Goal: Task Accomplishment & Management: Use online tool/utility

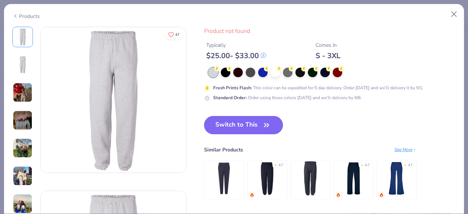
click at [201, 19] on div "Products" at bounding box center [234, 13] width 460 height 19
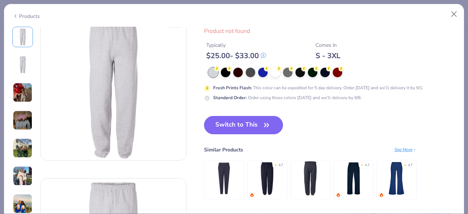
scroll to position [9, 0]
click at [359, 171] on img at bounding box center [353, 178] width 35 height 35
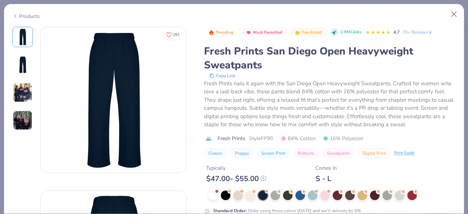
click at [293, 120] on div "Fresh Prints nails it again with the San Diego Open Heavyweight Sweatpants. Cra…" at bounding box center [330, 103] width 252 height 49
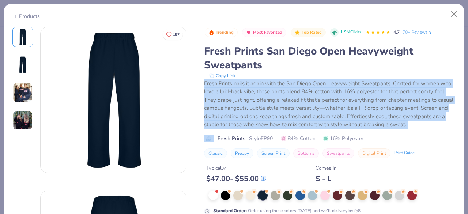
click at [293, 120] on div "Fresh Prints nails it again with the San Diego Open Heavyweight Sweatpants. Cra…" at bounding box center [330, 103] width 252 height 49
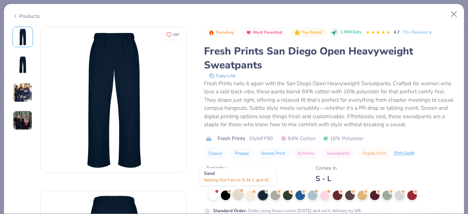
click at [236, 195] on div at bounding box center [238, 195] width 10 height 10
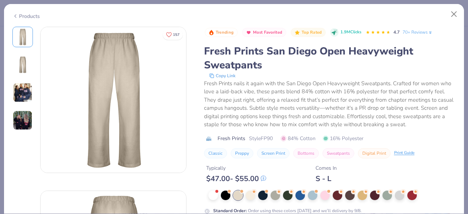
type textarea "x"
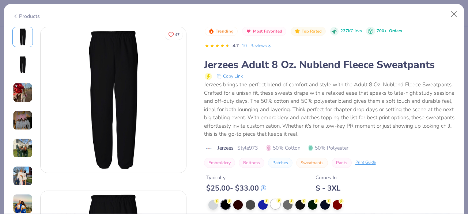
click at [278, 206] on div at bounding box center [276, 204] width 10 height 10
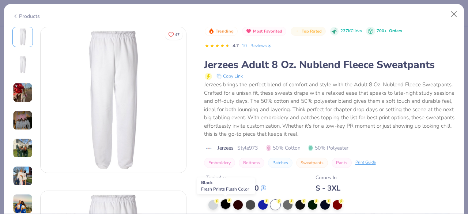
click at [224, 207] on div at bounding box center [226, 204] width 10 height 10
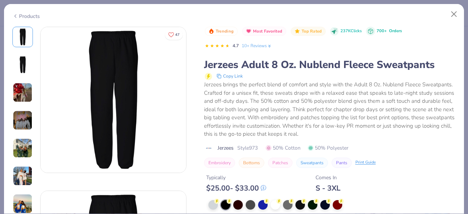
click at [16, 15] on icon at bounding box center [15, 16] width 6 height 9
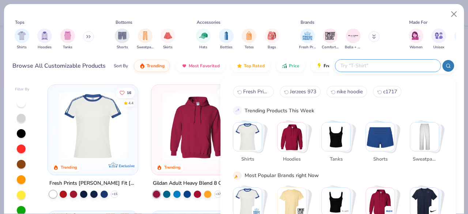
click at [397, 67] on input "text" at bounding box center [388, 65] width 96 height 8
paste input "San Diego Open Heavyweight Sweatpants"
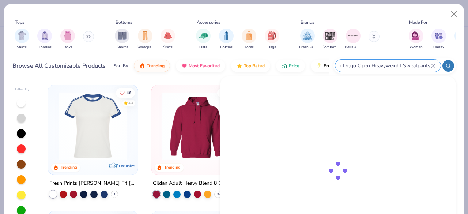
type input "San Diego Open Heavyweight Sweatpants"
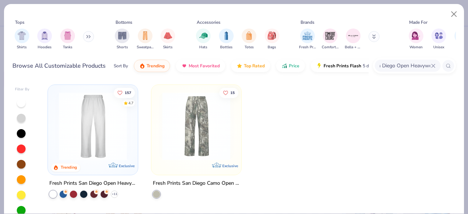
scroll to position [0, 0]
click at [106, 128] on img at bounding box center [92, 126] width 75 height 68
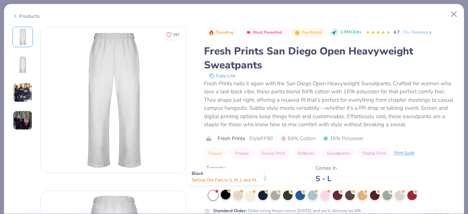
click at [227, 195] on div at bounding box center [226, 195] width 10 height 10
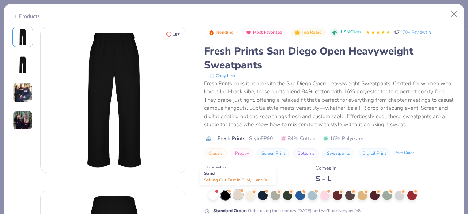
click at [239, 192] on div at bounding box center [238, 195] width 10 height 10
click at [234, 49] on div "Fresh Prints San Diego Open Heavyweight Sweatpants" at bounding box center [330, 58] width 252 height 28
click at [239, 194] on div at bounding box center [238, 195] width 10 height 10
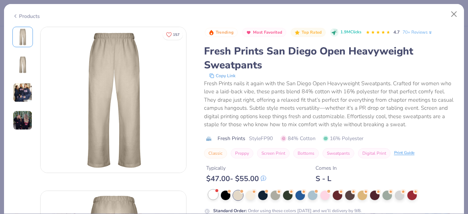
click at [215, 192] on div at bounding box center [214, 195] width 10 height 10
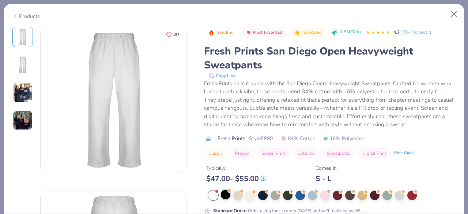
click at [229, 193] on div at bounding box center [226, 195] width 10 height 10
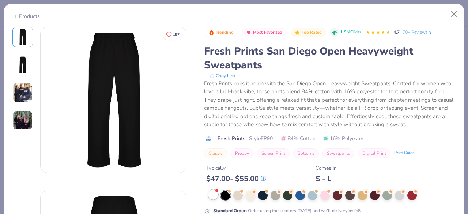
click at [212, 194] on div at bounding box center [214, 195] width 10 height 10
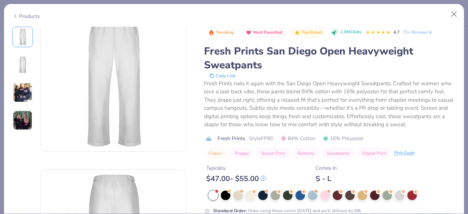
scroll to position [13, 0]
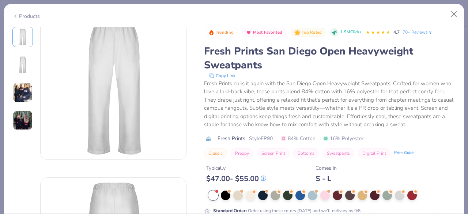
click at [224, 66] on div "Fresh Prints San Diego Open Heavyweight Sweatpants" at bounding box center [330, 58] width 252 height 28
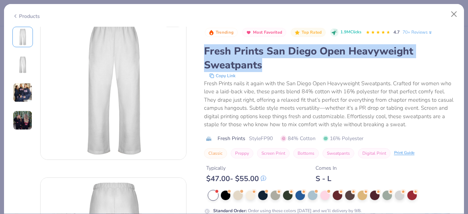
click at [224, 66] on div "Fresh Prints San Diego Open Heavyweight Sweatpants" at bounding box center [330, 58] width 252 height 28
copy div "Fresh Prints San Diego Open Heavyweight Sweatpants"
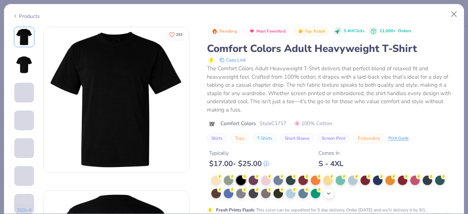
click at [330, 194] on icon at bounding box center [329, 194] width 6 height 6
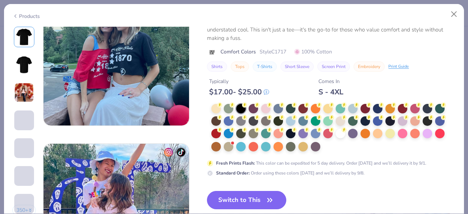
scroll to position [872, 0]
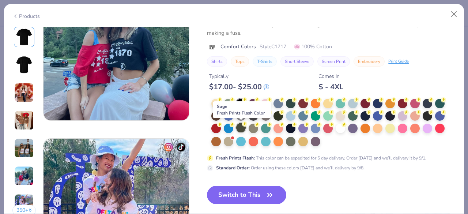
click at [242, 128] on div at bounding box center [241, 128] width 10 height 10
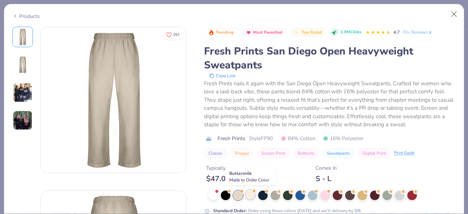
click at [253, 196] on div at bounding box center [251, 195] width 10 height 10
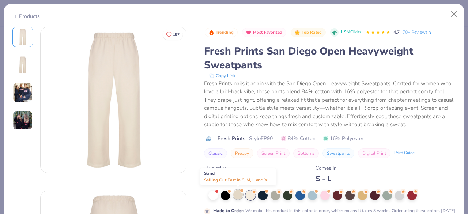
click at [236, 194] on div at bounding box center [238, 195] width 10 height 10
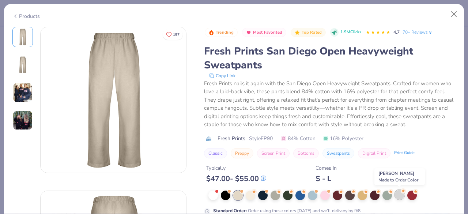
click at [401, 193] on div at bounding box center [400, 195] width 10 height 10
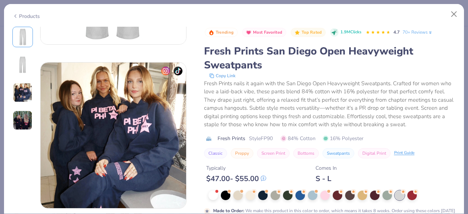
scroll to position [289, 0]
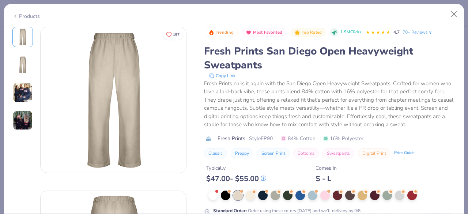
click at [212, 2] on div "Products 157 PK Pi Beta Phi, [GEOGRAPHIC_DATA][US_STATE] AR Alpha Chi Omega, [G…" at bounding box center [234, 107] width 468 height 214
type textarea "x"
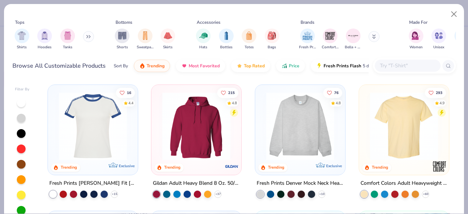
click at [407, 68] on input "text" at bounding box center [407, 65] width 56 height 8
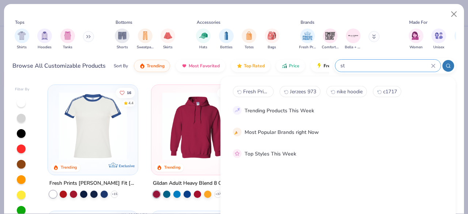
type input "s"
type input "sweatpants"
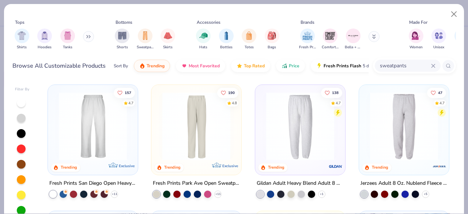
click at [321, 122] on img at bounding box center [300, 126] width 75 height 68
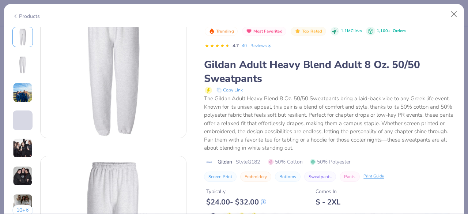
scroll to position [73, 0]
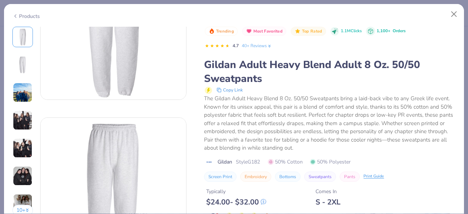
click at [23, 126] on img at bounding box center [23, 121] width 20 height 20
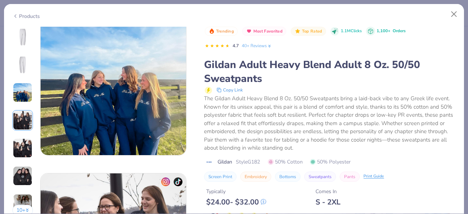
click at [23, 39] on img at bounding box center [23, 37] width 18 height 18
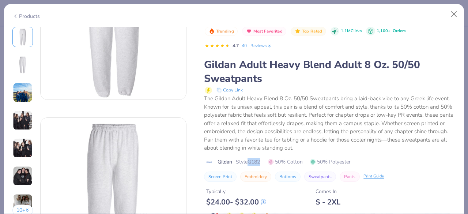
drag, startPoint x: 249, startPoint y: 161, endPoint x: 264, endPoint y: 160, distance: 14.7
click at [264, 160] on div "Gildan Style G182 50% Cotton 50% Polyester" at bounding box center [330, 162] width 252 height 8
copy span "G182"
type textarea "x"
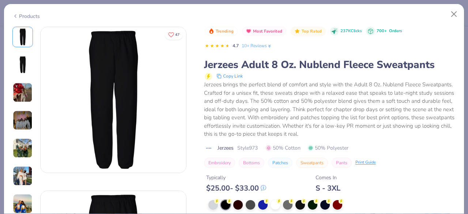
click at [17, 15] on icon at bounding box center [15, 16] width 6 height 9
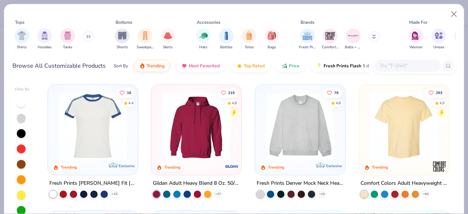
click at [395, 60] on div at bounding box center [408, 66] width 66 height 12
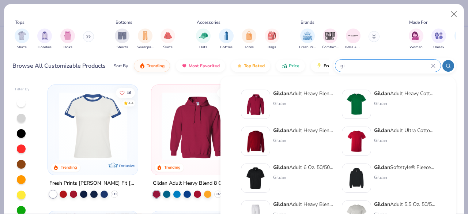
type input "g"
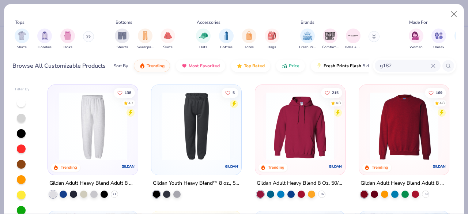
click at [105, 141] on img at bounding box center [92, 126] width 75 height 68
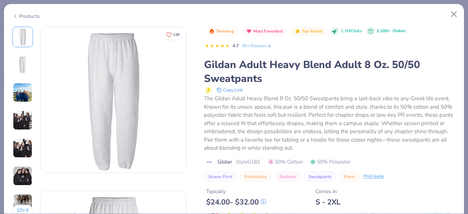
click at [269, 83] on div "Gildan Adult Heavy Blend Adult 8 Oz. 50/50 Sweatpants" at bounding box center [330, 72] width 252 height 28
click at [282, 120] on div "The Gildan Adult Heavy Blend 8 Oz. 50/50 Sweatpants bring a laid-back vibe to a…" at bounding box center [330, 123] width 252 height 58
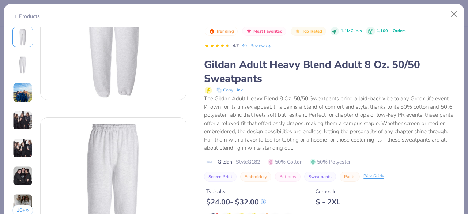
scroll to position [110, 0]
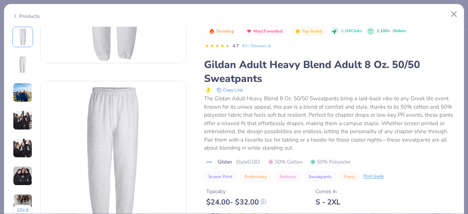
click at [16, 17] on icon at bounding box center [15, 16] width 6 height 9
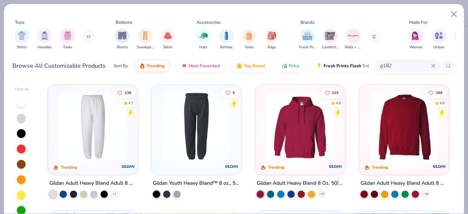
click at [400, 67] on input "g182" at bounding box center [405, 65] width 52 height 8
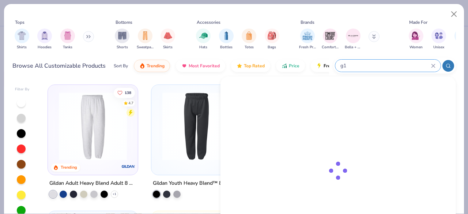
type input "g"
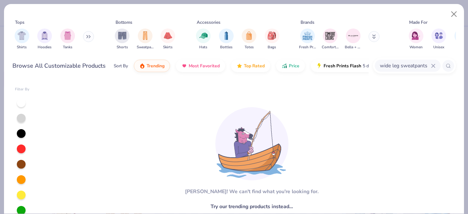
click at [404, 66] on input "wide leg sweatpants" at bounding box center [405, 65] width 52 height 8
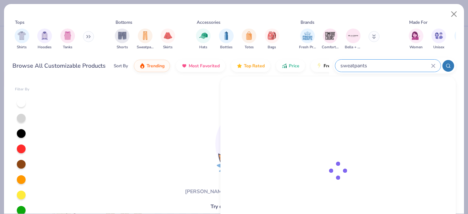
click at [405, 61] on input "sweatpants" at bounding box center [385, 65] width 91 height 8
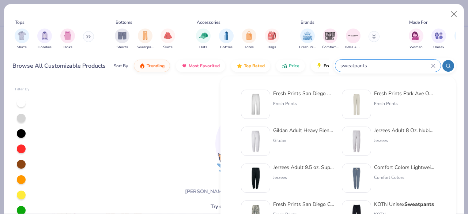
click at [405, 61] on input "sweatpants" at bounding box center [385, 65] width 91 height 8
type input "sweatpants"
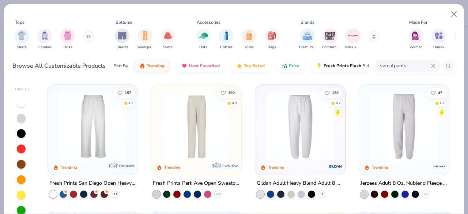
click at [102, 131] on img at bounding box center [92, 126] width 75 height 68
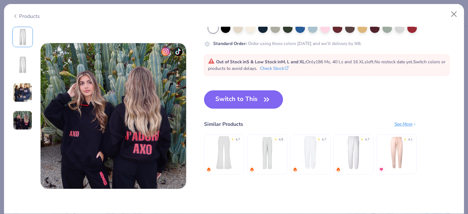
scroll to position [439, 0]
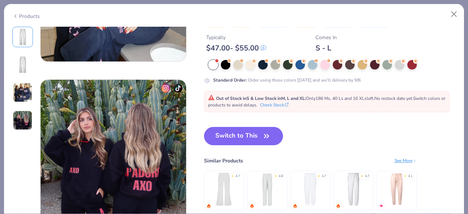
click at [231, 186] on img at bounding box center [224, 189] width 35 height 35
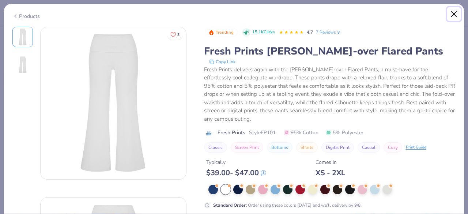
click at [455, 11] on button "Close" at bounding box center [455, 14] width 14 height 14
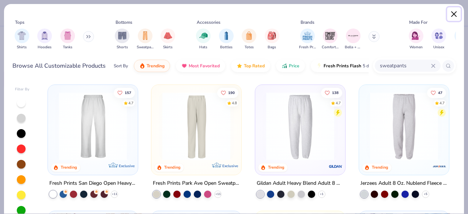
click at [451, 16] on button "Close" at bounding box center [455, 14] width 14 height 14
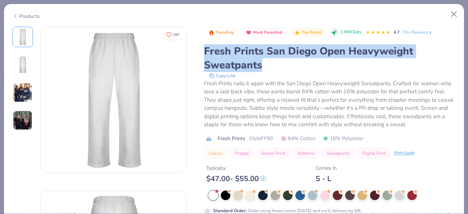
scroll to position [13, 0]
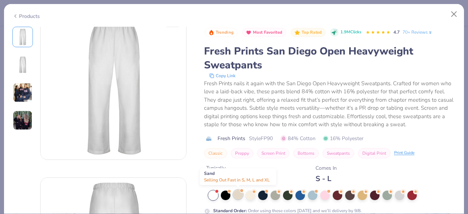
click at [238, 198] on div at bounding box center [238, 195] width 10 height 10
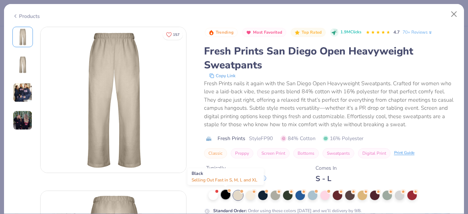
click at [227, 192] on div at bounding box center [226, 195] width 10 height 10
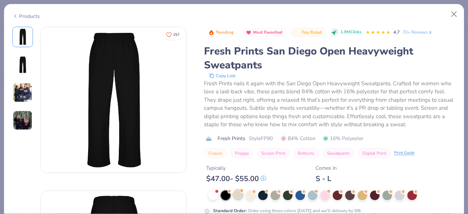
click at [242, 194] on div at bounding box center [238, 195] width 10 height 10
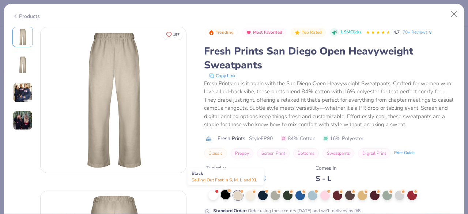
click at [227, 196] on div at bounding box center [226, 195] width 10 height 10
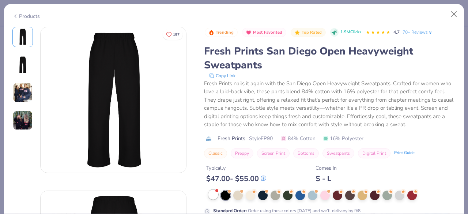
click at [212, 193] on div at bounding box center [214, 195] width 10 height 10
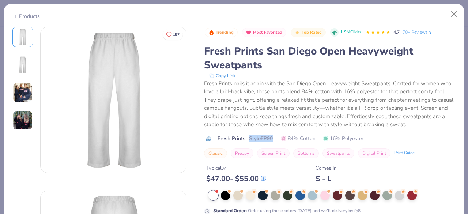
drag, startPoint x: 251, startPoint y: 137, endPoint x: 278, endPoint y: 136, distance: 26.7
click at [278, 136] on div "Fresh Prints Style FP90 84% Cotton 16% Polyester" at bounding box center [330, 139] width 252 height 8
copy span "Style FP90"
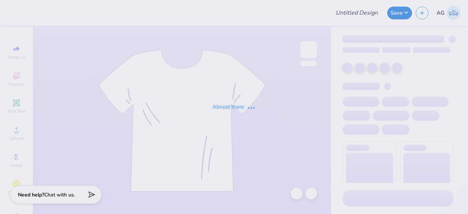
type input "sweats pt 2"
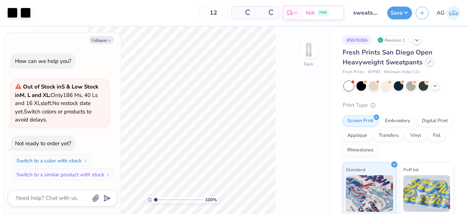
click at [430, 60] on icon at bounding box center [430, 62] width 4 height 4
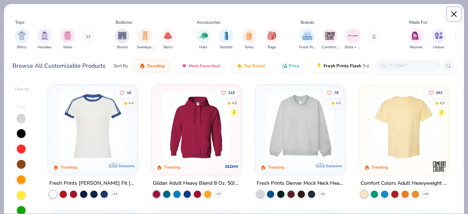
click at [454, 11] on button "Close" at bounding box center [455, 14] width 14 height 14
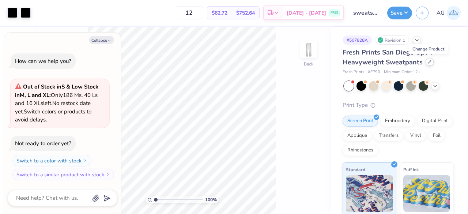
click at [428, 60] on icon at bounding box center [430, 62] width 4 height 4
type textarea "x"
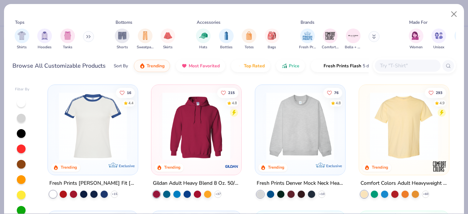
click at [400, 68] on input "text" at bounding box center [407, 65] width 56 height 8
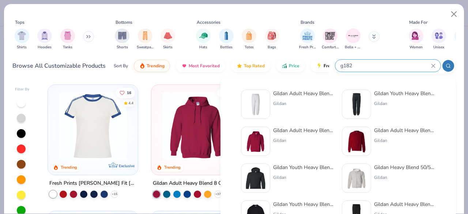
type input "g182"
click at [300, 92] on div "Gildan Adult Heavy Blend Adult 8 Oz. 50/50 Sweatpants" at bounding box center [303, 94] width 61 height 8
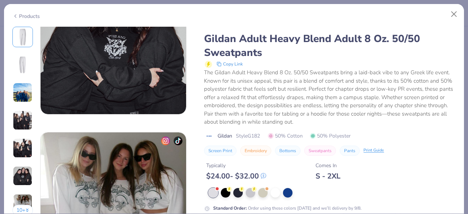
scroll to position [988, 0]
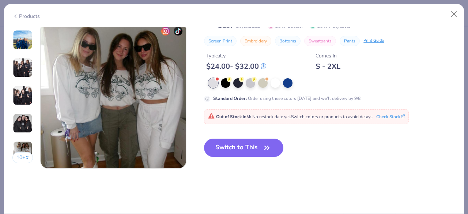
click at [282, 80] on div at bounding box center [332, 83] width 247 height 10
click at [277, 82] on div at bounding box center [276, 83] width 10 height 10
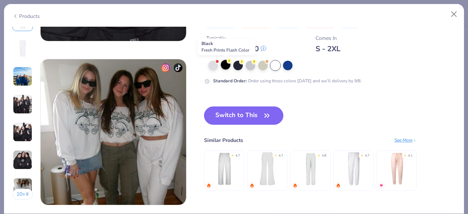
scroll to position [915, 0]
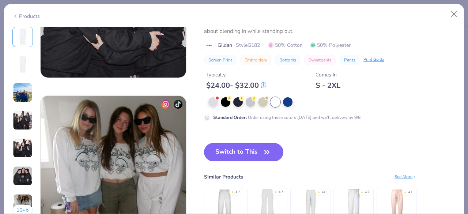
click at [241, 152] on button "Switch to This" at bounding box center [243, 152] width 79 height 18
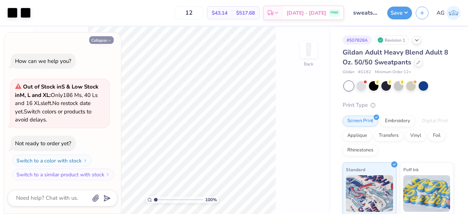
click at [107, 41] on icon "button" at bounding box center [109, 40] width 4 height 4
type textarea "x"
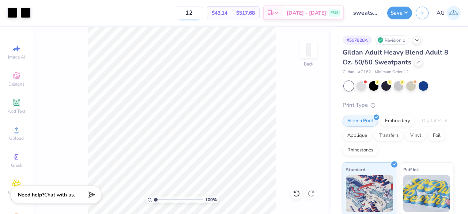
click at [203, 7] on input "12" at bounding box center [189, 12] width 29 height 13
type input "1"
type input "024"
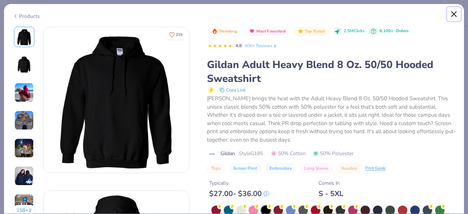
click at [456, 16] on button "Close" at bounding box center [455, 14] width 14 height 14
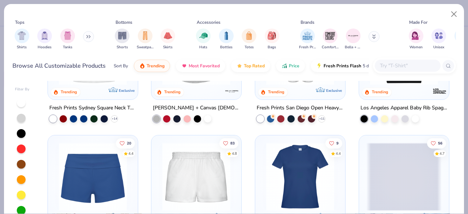
scroll to position [329, 0]
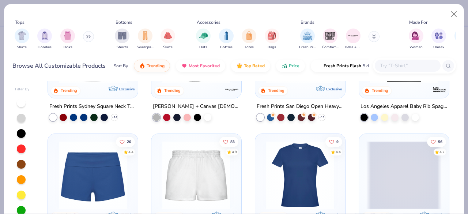
click at [303, 79] on div "Filter By 240 4.8 Trending Exclusive Fresh Prints Boston Heavyweight Hoodie + 9…" at bounding box center [234, 146] width 460 height 135
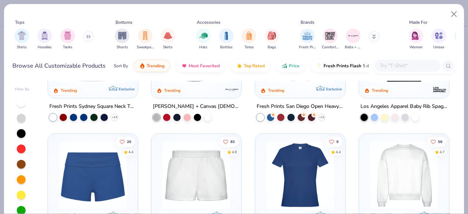
click at [296, 88] on div at bounding box center [300, 50] width 83 height 79
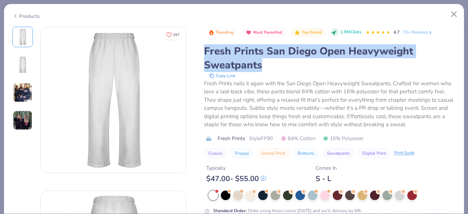
drag, startPoint x: 205, startPoint y: 46, endPoint x: 267, endPoint y: 64, distance: 65.2
click at [267, 64] on div "Fresh Prints San Diego Open Heavyweight Sweatpants" at bounding box center [330, 58] width 252 height 28
copy div "Fresh Prints San Diego Open Heavyweight Sweatpants"
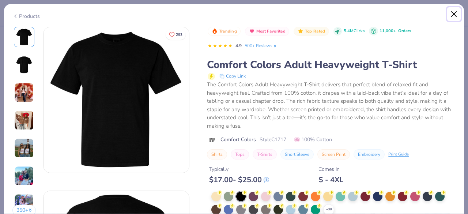
click at [457, 19] on button "Close" at bounding box center [455, 14] width 14 height 14
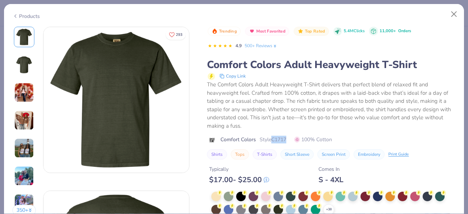
drag, startPoint x: 273, startPoint y: 136, endPoint x: 292, endPoint y: 136, distance: 19.0
click at [292, 136] on div "Comfort Colors Style C1717 100% Cotton" at bounding box center [331, 140] width 249 height 8
copy span "C1717"
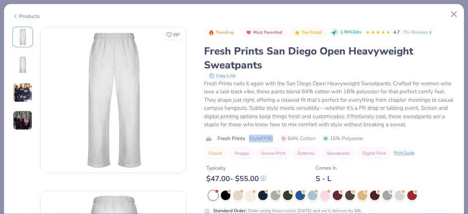
scroll to position [37, 0]
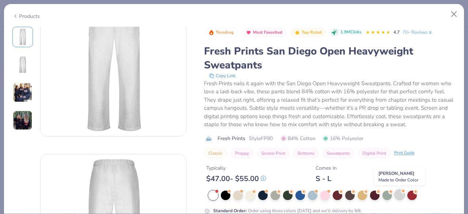
click at [400, 192] on div at bounding box center [400, 195] width 10 height 10
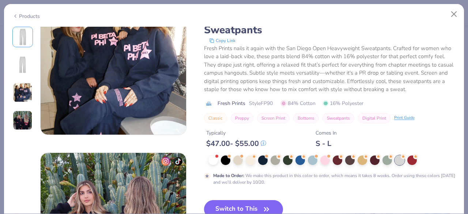
scroll to position [439, 0]
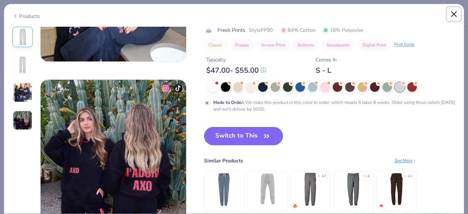
click at [455, 11] on button "Close" at bounding box center [455, 14] width 14 height 14
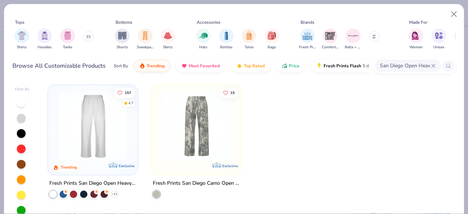
click at [408, 68] on input "San Diego Open Heavyweight Sweatpants" at bounding box center [405, 65] width 52 height 8
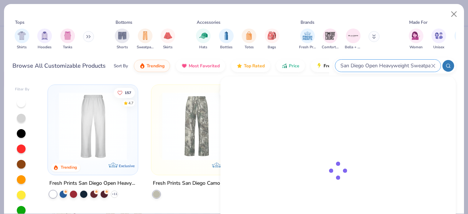
click at [408, 68] on input "San Diego Open Heavyweight Sweatpants" at bounding box center [385, 65] width 91 height 8
click at [383, 64] on input "San Diego Open Heavyweight Sweatpants" at bounding box center [385, 65] width 91 height 8
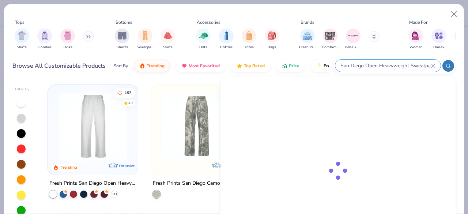
click at [383, 64] on input "San Diego Open Heavyweight Sweatpants" at bounding box center [385, 65] width 91 height 8
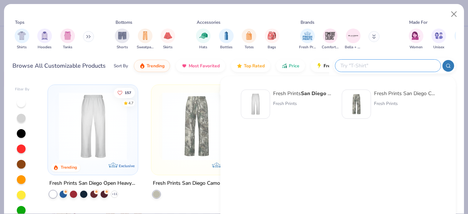
paste input "FP51"
type input "FP51"
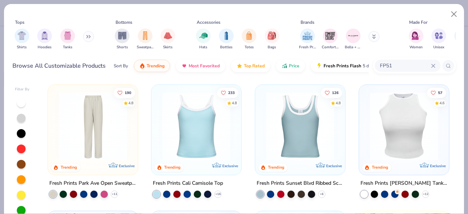
click at [83, 125] on img at bounding box center [92, 126] width 75 height 68
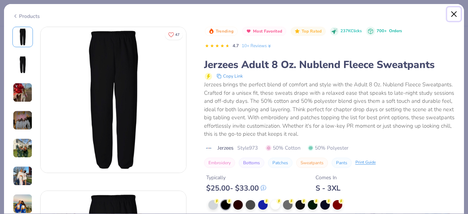
click at [452, 12] on button "Close" at bounding box center [455, 14] width 14 height 14
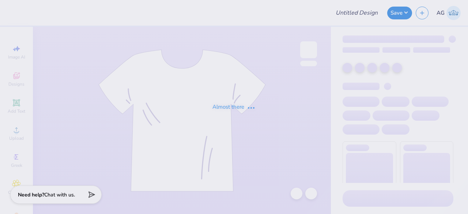
type input "sweats pt 2"
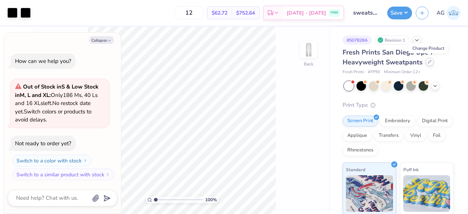
click at [429, 60] on icon at bounding box center [430, 62] width 4 height 4
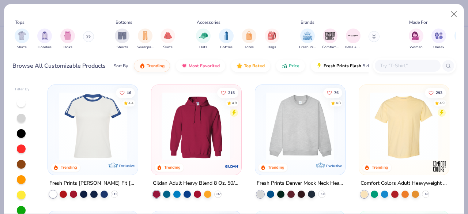
type textarea "x"
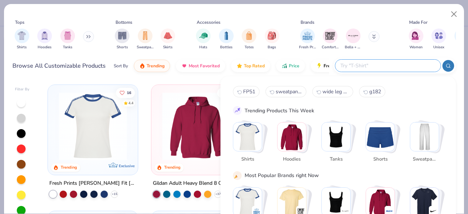
click at [413, 61] on input "text" at bounding box center [388, 65] width 96 height 8
paste input "FP51"
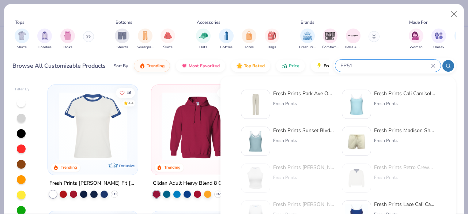
type input "FP51"
click at [262, 101] on img at bounding box center [255, 104] width 23 height 23
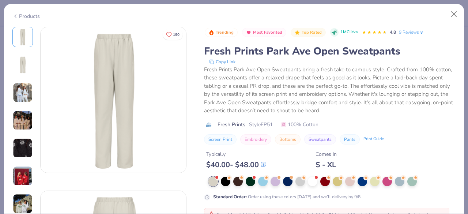
click at [12, 13] on div "Products" at bounding box center [234, 13] width 460 height 19
drag, startPoint x: 14, startPoint y: 16, endPoint x: 172, endPoint y: 77, distance: 170.0
click at [14, 16] on icon at bounding box center [15, 16] width 6 height 9
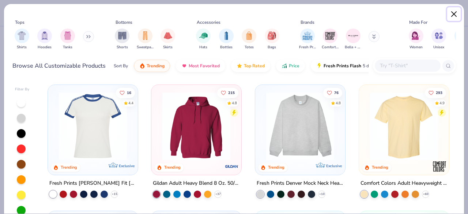
click at [455, 13] on button "Close" at bounding box center [455, 14] width 14 height 14
type textarea "x"
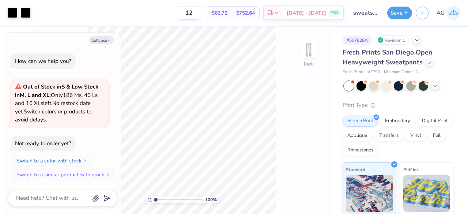
click at [203, 12] on input "12" at bounding box center [189, 12] width 29 height 13
type input "1"
click at [199, 11] on input "24" at bounding box center [185, 12] width 29 height 13
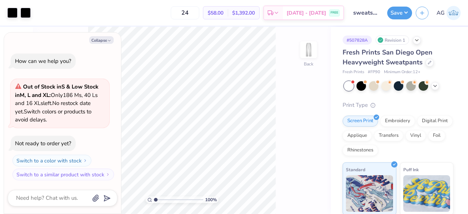
type input "24"
click at [222, 14] on span "$58.00" at bounding box center [216, 13] width 16 height 8
copy div "$58.00 Per Item"
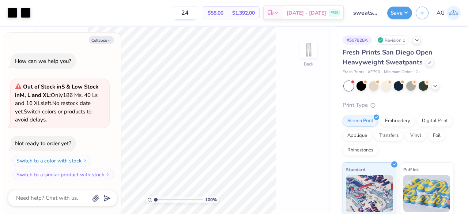
click at [199, 15] on input "24" at bounding box center [185, 12] width 29 height 13
click at [431, 66] on div "Fresh Prints San Diego Open Heavyweight Sweatpants" at bounding box center [398, 58] width 111 height 20
click at [428, 63] on icon at bounding box center [429, 61] width 3 height 3
type textarea "x"
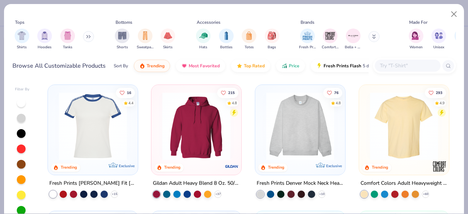
click at [407, 70] on div at bounding box center [408, 66] width 66 height 12
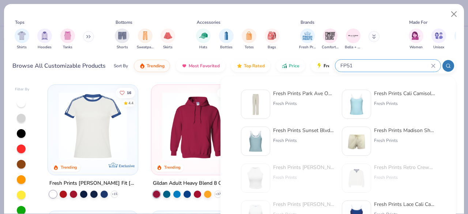
type input "FP51"
click at [299, 95] on div "Fresh Prints Park Ave Open Sweatpants" at bounding box center [303, 94] width 61 height 8
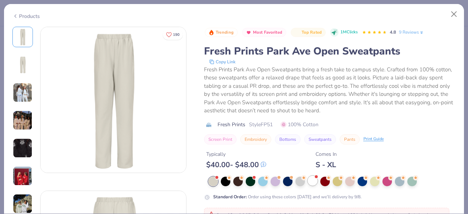
click at [315, 179] on div at bounding box center [313, 181] width 10 height 10
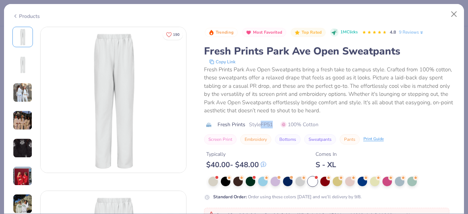
drag, startPoint x: 262, startPoint y: 123, endPoint x: 280, endPoint y: 123, distance: 17.6
click at [280, 123] on div "Fresh Prints Style FP51 100% Cotton" at bounding box center [330, 125] width 252 height 8
copy span "FP51"
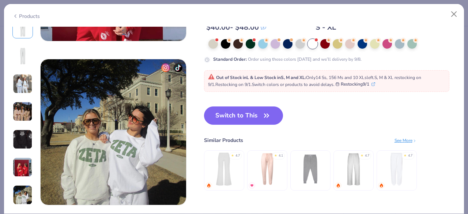
scroll to position [1025, 0]
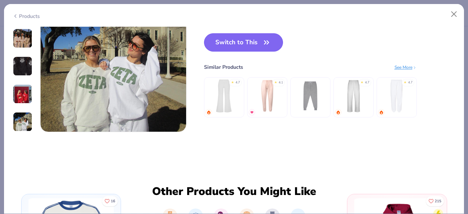
click at [244, 38] on button "Switch to This" at bounding box center [243, 42] width 79 height 18
type textarea "x"
type input "50"
type textarea "x"
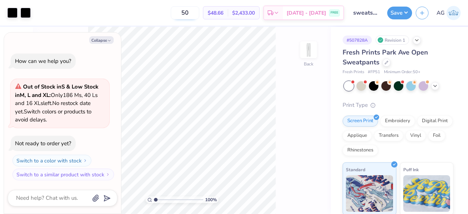
click at [199, 10] on input "50" at bounding box center [185, 12] width 29 height 13
type input "5"
type input "50"
click at [105, 43] on button "Collapse" at bounding box center [101, 40] width 25 height 8
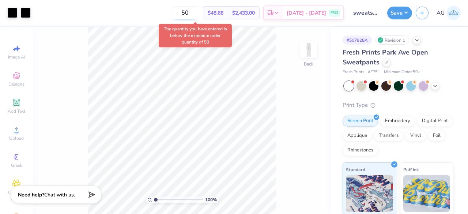
click at [199, 12] on input "50" at bounding box center [185, 12] width 29 height 13
click at [350, 84] on div at bounding box center [349, 86] width 10 height 10
type textarea "x"
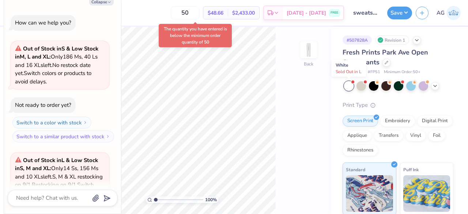
scroll to position [81, 0]
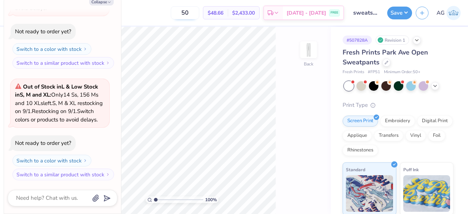
click at [199, 17] on input "50" at bounding box center [185, 12] width 29 height 13
type input "5"
type input "50"
click at [107, 1] on icon "button" at bounding box center [109, 2] width 4 height 4
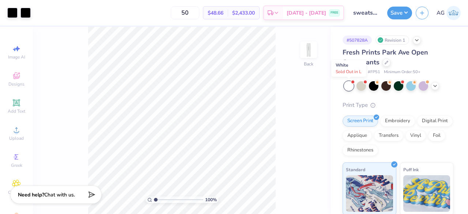
click at [350, 84] on div at bounding box center [349, 86] width 10 height 10
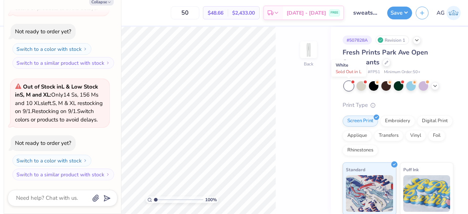
click at [350, 83] on div at bounding box center [349, 86] width 10 height 10
click at [359, 85] on div at bounding box center [362, 86] width 10 height 10
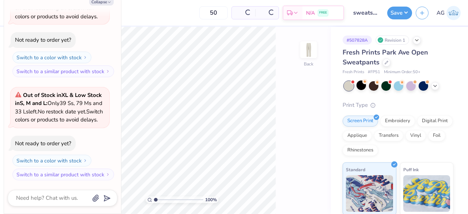
click at [349, 85] on div at bounding box center [349, 86] width 10 height 10
click at [435, 87] on icon at bounding box center [436, 85] width 6 height 6
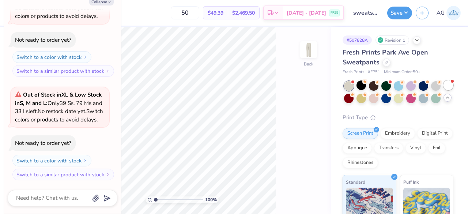
click at [451, 83] on div at bounding box center [452, 81] width 3 height 3
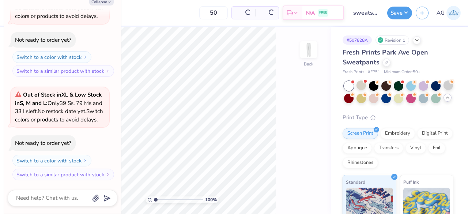
type textarea "x"
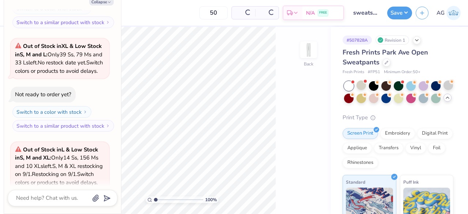
scroll to position [784, 0]
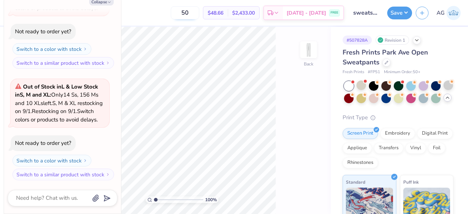
click at [199, 14] on input "50" at bounding box center [185, 12] width 29 height 13
type input "5"
type input "50"
click at [99, 0] on button "Collapse" at bounding box center [101, 2] width 25 height 8
type textarea "x"
